Goal: Information Seeking & Learning: Compare options

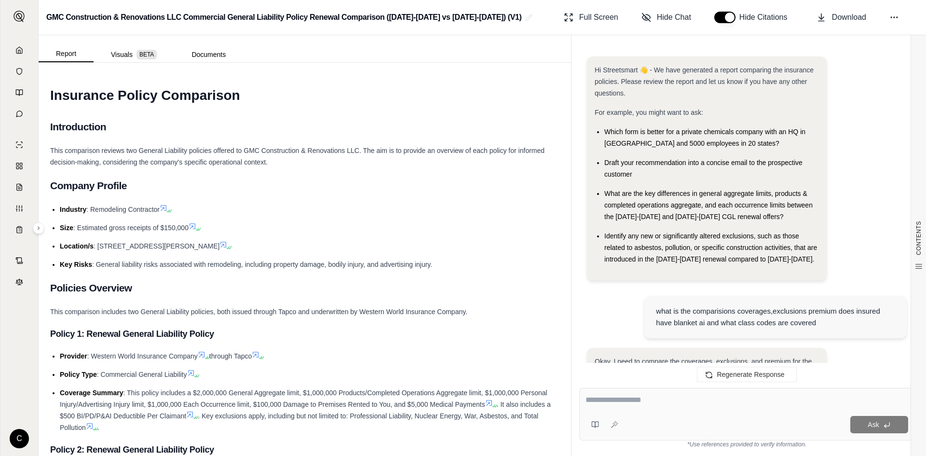
scroll to position [1441, 0]
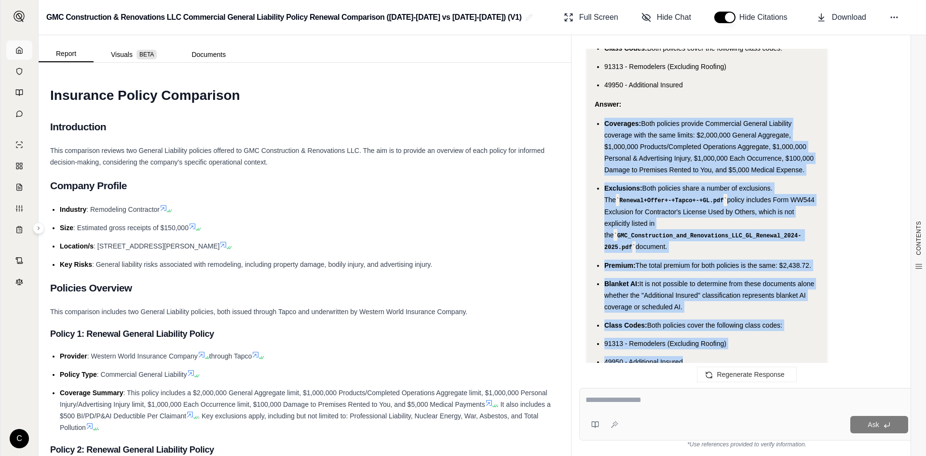
click at [22, 52] on icon at bounding box center [19, 50] width 8 height 8
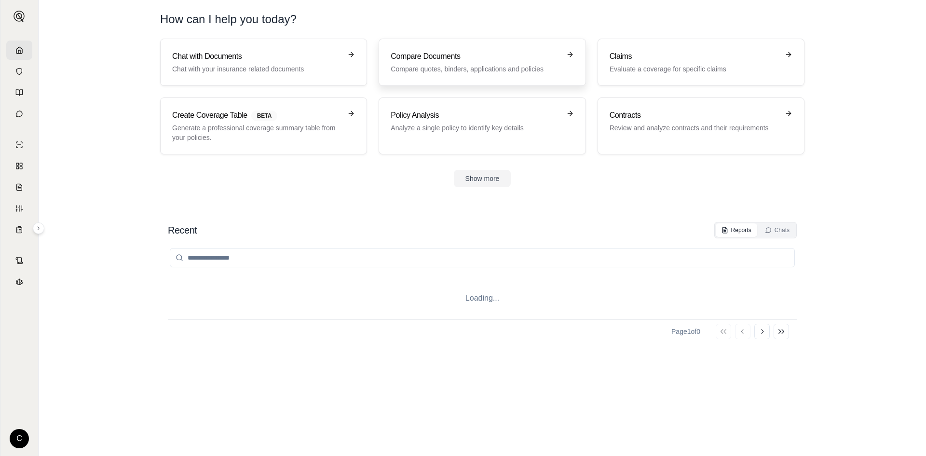
click at [448, 73] on p "Compare quotes, binders, applications and policies" at bounding box center [475, 69] width 169 height 10
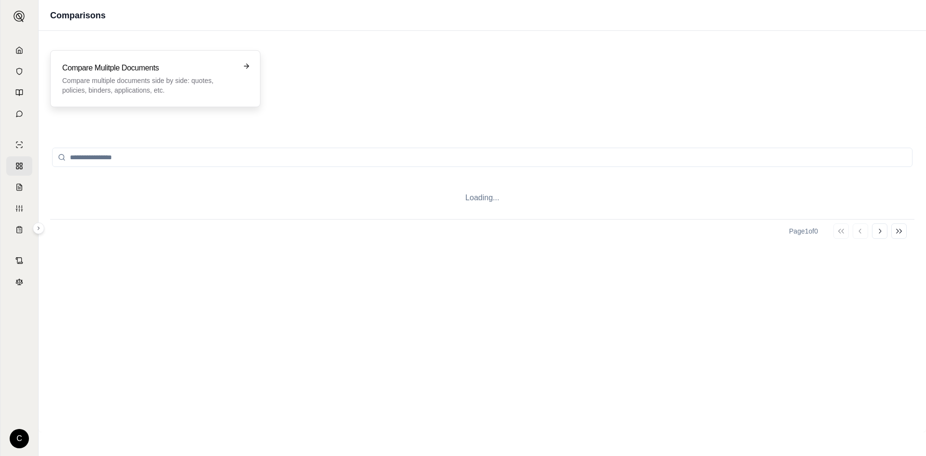
click at [165, 88] on p "Compare multiple documents side by side: quotes, policies, binders, application…" at bounding box center [148, 85] width 173 height 19
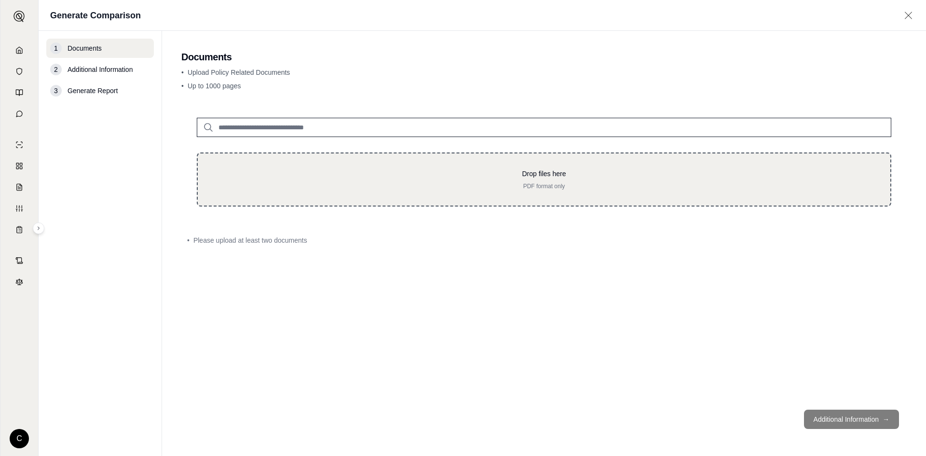
click at [339, 180] on div "Drop files here PDF format only" at bounding box center [544, 179] width 662 height 21
type input "**********"
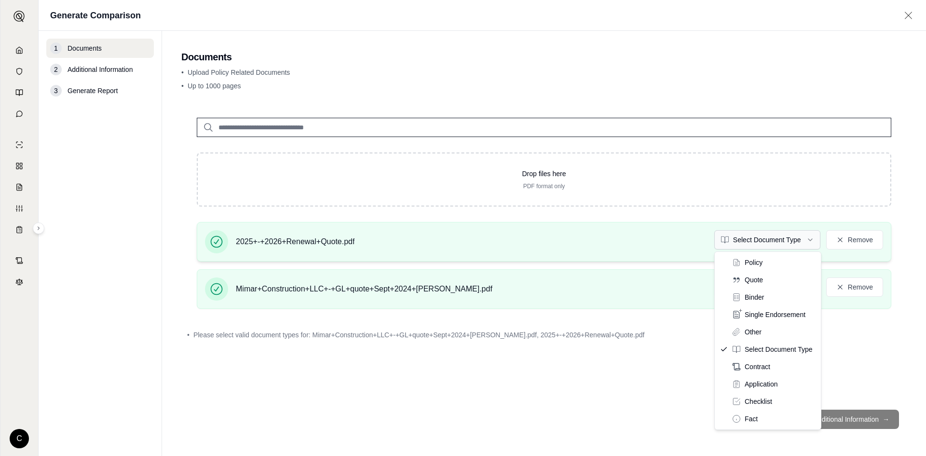
click at [780, 241] on html "C Generate Comparison 1 Documents 2 Additional Information 3 Generate Report Do…" at bounding box center [463, 228] width 926 height 456
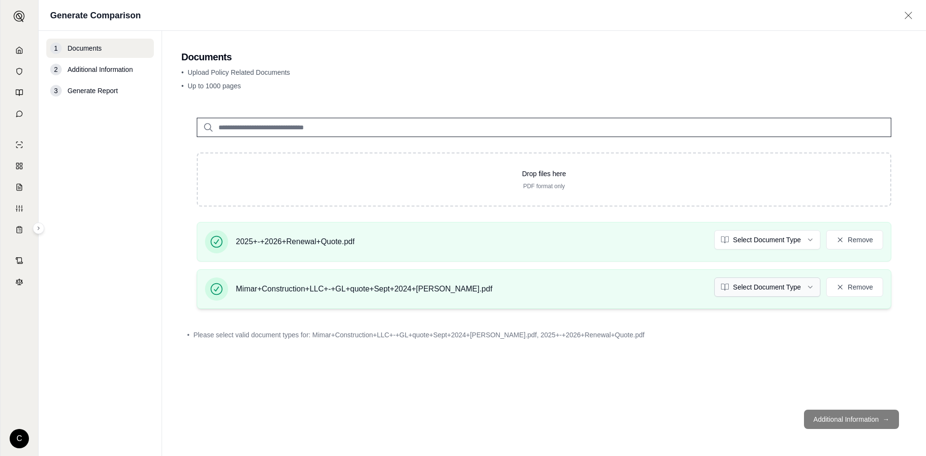
click at [753, 295] on html "C Generate Comparison 1 Documents 2 Additional Information 3 Generate Report Do…" at bounding box center [463, 228] width 926 height 456
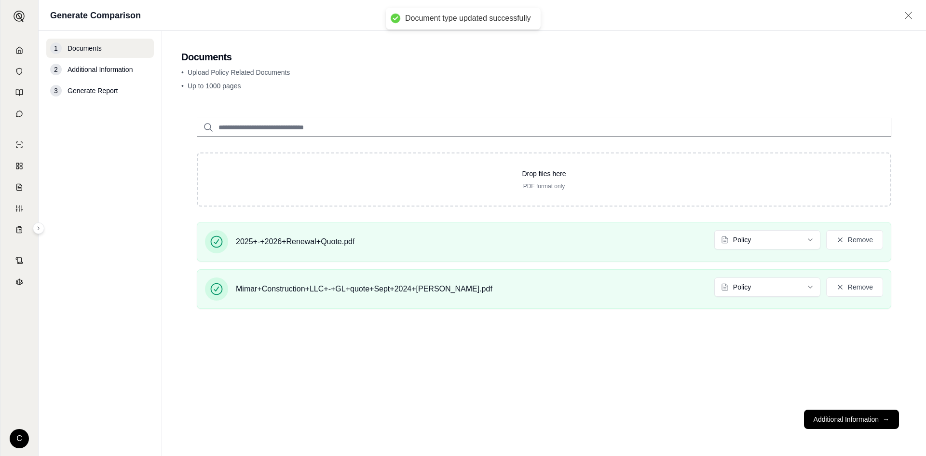
click at [846, 404] on footer "Additional Information →" at bounding box center [543, 419] width 725 height 35
click at [852, 421] on button "Additional Information →" at bounding box center [851, 418] width 95 height 19
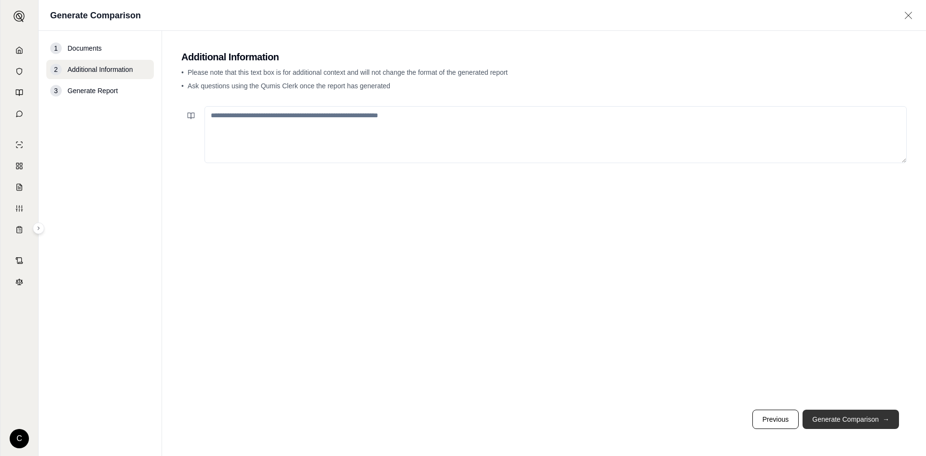
click at [866, 421] on button "Generate Comparison →" at bounding box center [850, 418] width 96 height 19
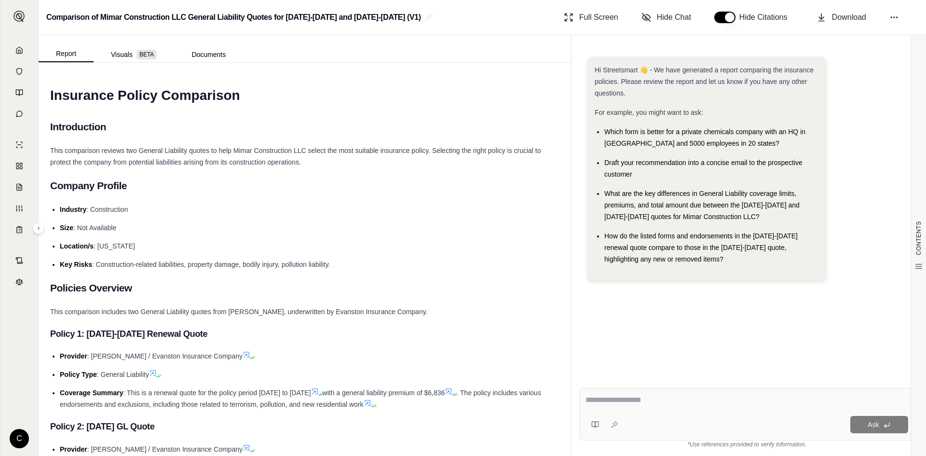
click at [727, 405] on textarea at bounding box center [746, 400] width 323 height 12
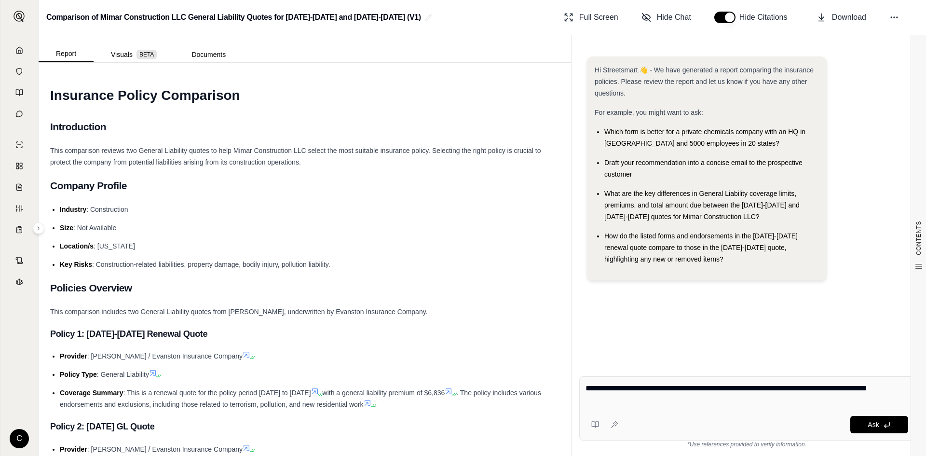
type textarea "**********"
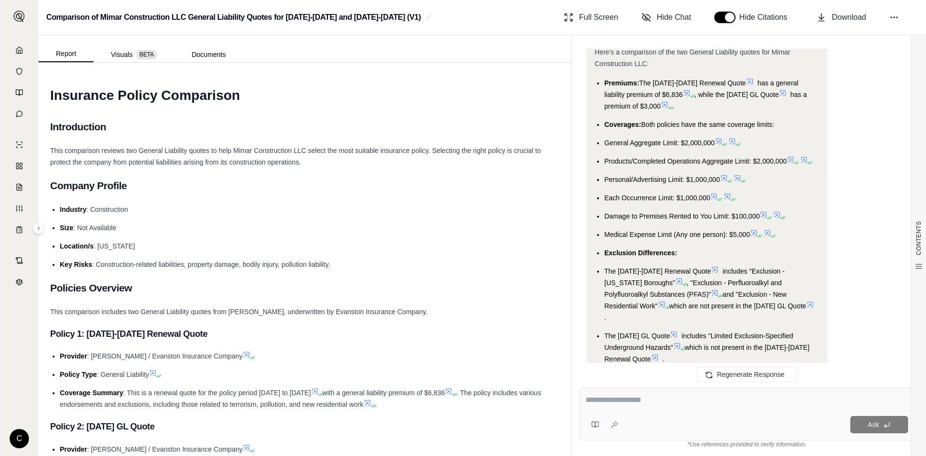
scroll to position [2227, 0]
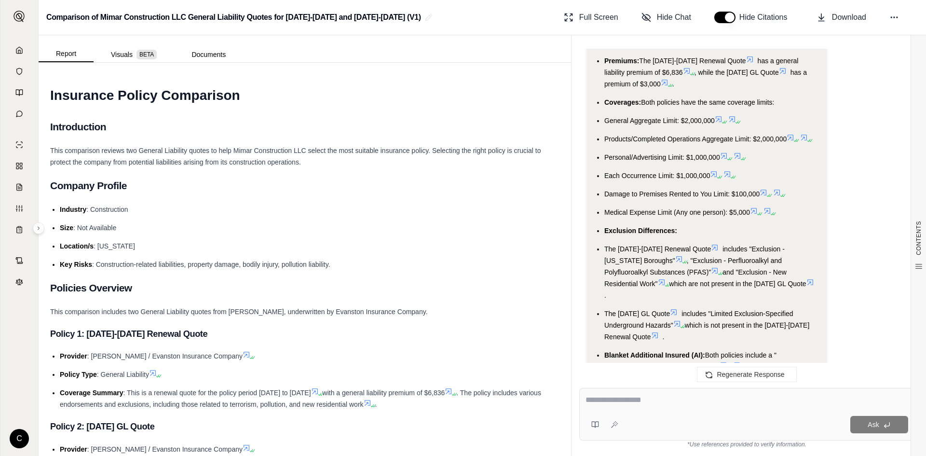
click at [684, 419] on div "Ask" at bounding box center [765, 424] width 286 height 17
click at [758, 401] on textarea at bounding box center [746, 400] width 323 height 12
type textarea "**********"
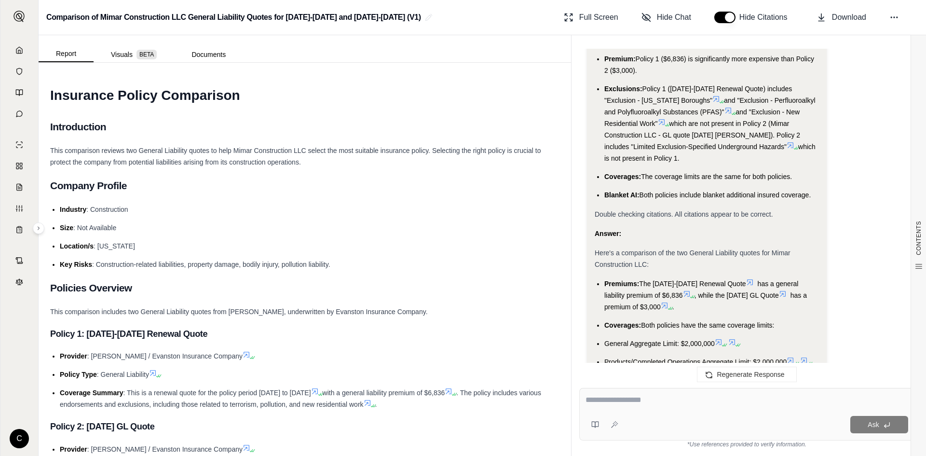
scroll to position [2001, 0]
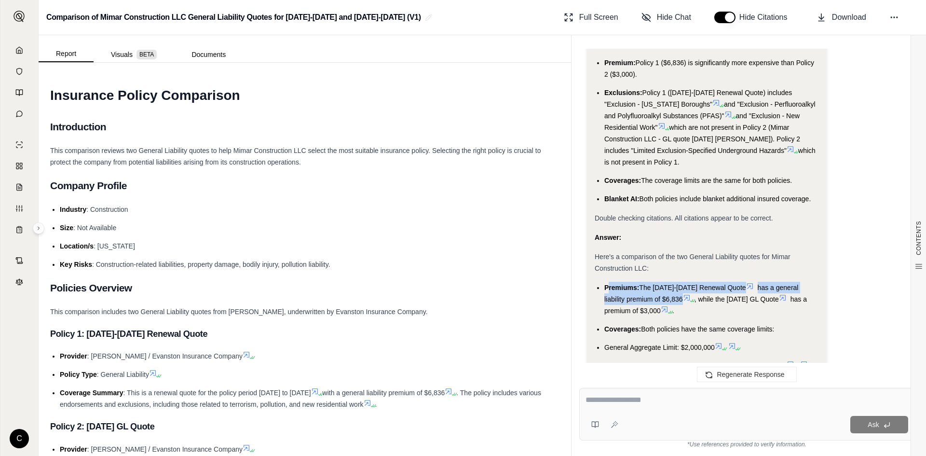
drag, startPoint x: 607, startPoint y: 240, endPoint x: 665, endPoint y: 253, distance: 59.2
click at [665, 282] on li "Premiums: The [DATE]-[DATE] Renewal Quote has a general liability premium of $6…" at bounding box center [711, 299] width 215 height 35
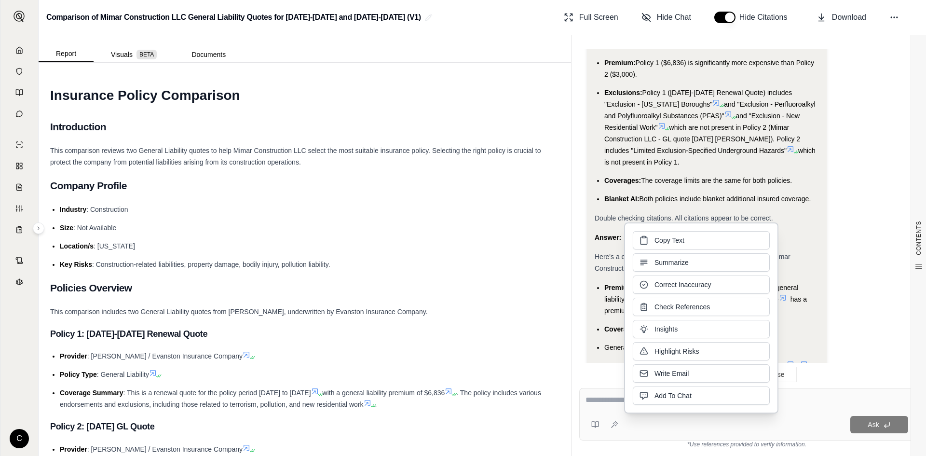
click at [611, 253] on span "Here's a comparison of the two General Liability quotes for Mimar Construction …" at bounding box center [693, 262] width 196 height 19
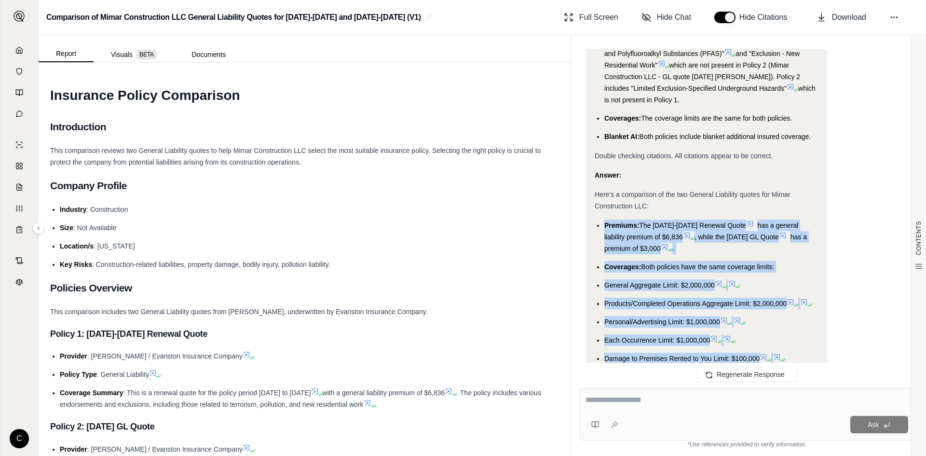
scroll to position [2309, 0]
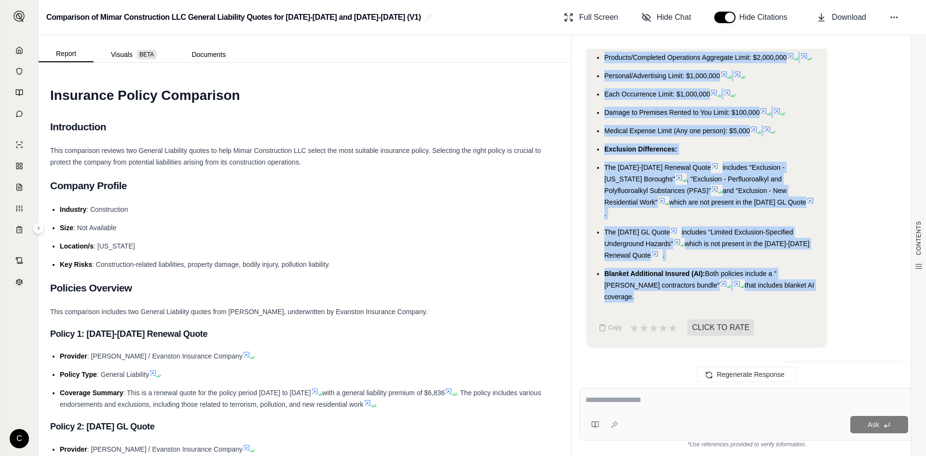
drag, startPoint x: 602, startPoint y: 238, endPoint x: 790, endPoint y: 227, distance: 188.4
click at [790, 227] on ul "Premiums: The [DATE]-[DATE] Renewal Quote has a general liability premium of $6…" at bounding box center [707, 137] width 224 height 329
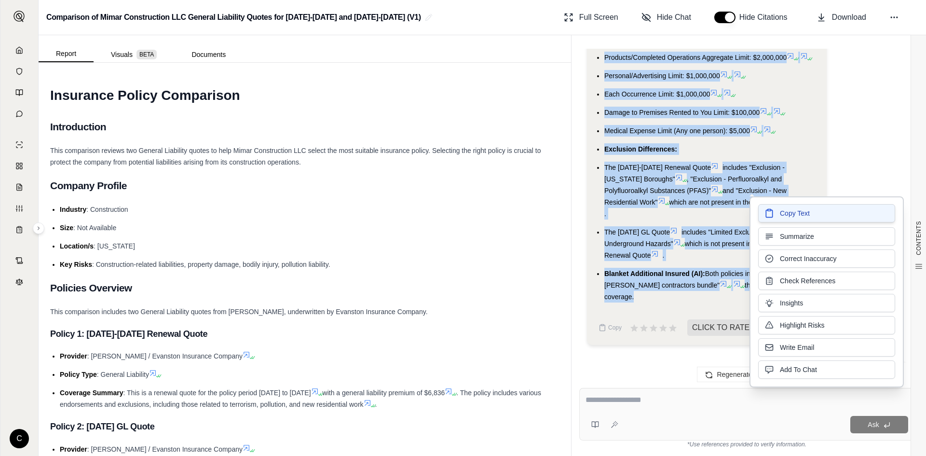
click at [791, 217] on span "Copy Text" at bounding box center [795, 213] width 30 height 10
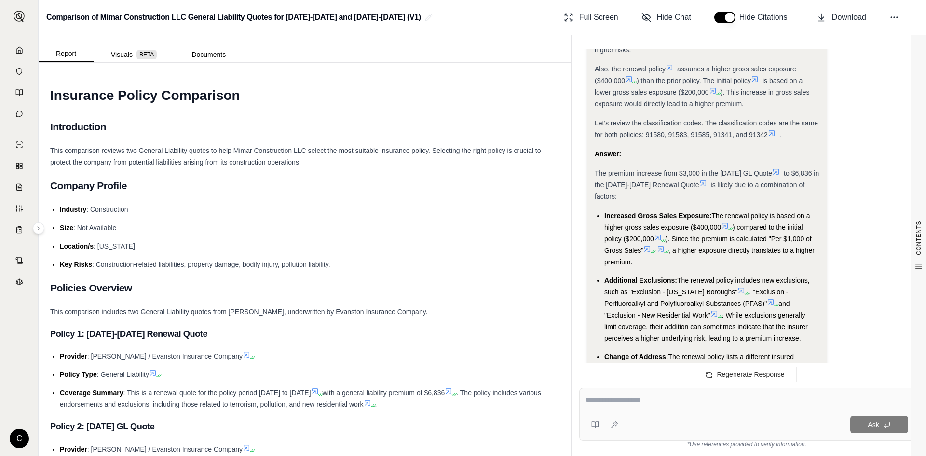
scroll to position [3177, 0]
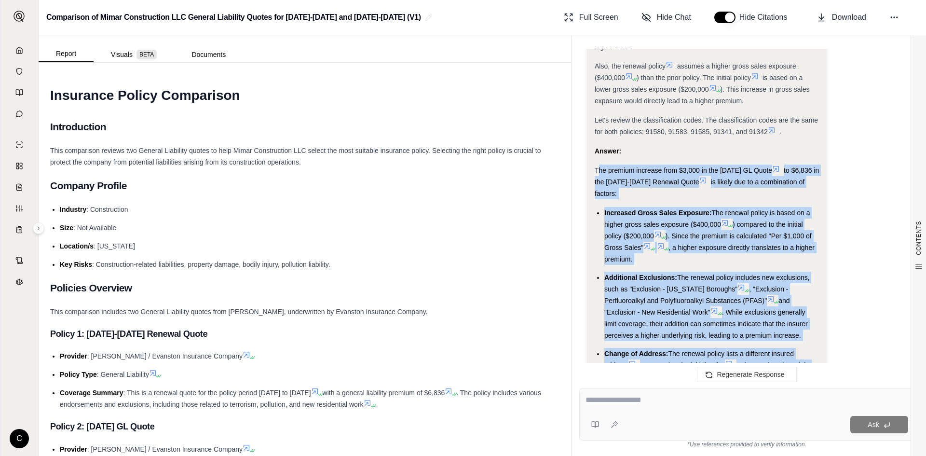
drag, startPoint x: 599, startPoint y: 87, endPoint x: 808, endPoint y: 296, distance: 294.6
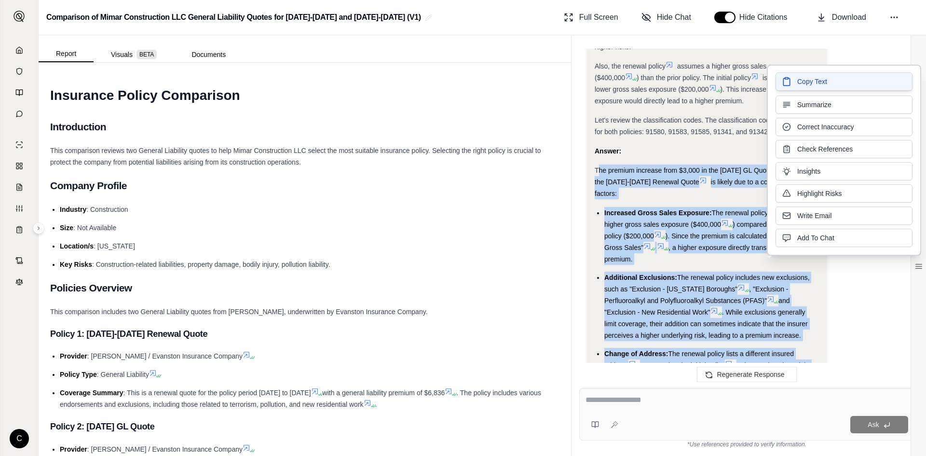
click at [798, 82] on span "Copy Text" at bounding box center [812, 82] width 30 height 10
